Goal: Transaction & Acquisition: Purchase product/service

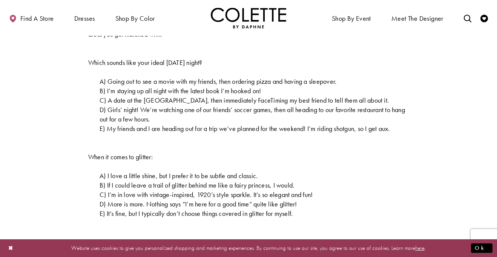
scroll to position [280, 0]
click at [169, 82] on span "A) Going out to see a movie with my friends, then ordering pizza and having a s…" at bounding box center [218, 80] width 237 height 9
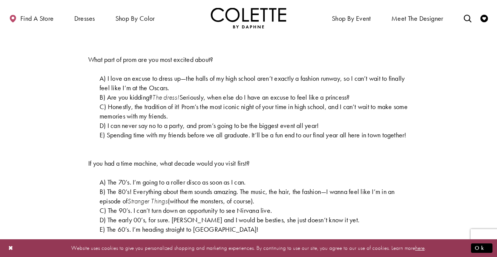
scroll to position [0, 0]
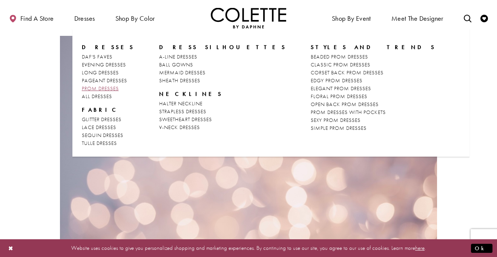
click at [115, 87] on span "PROM DRESSES" at bounding box center [100, 88] width 37 height 7
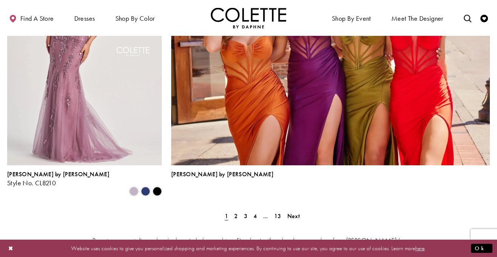
scroll to position [1679, 0]
click at [238, 211] on link "2" at bounding box center [236, 216] width 8 height 11
